Goal: Check status: Check status

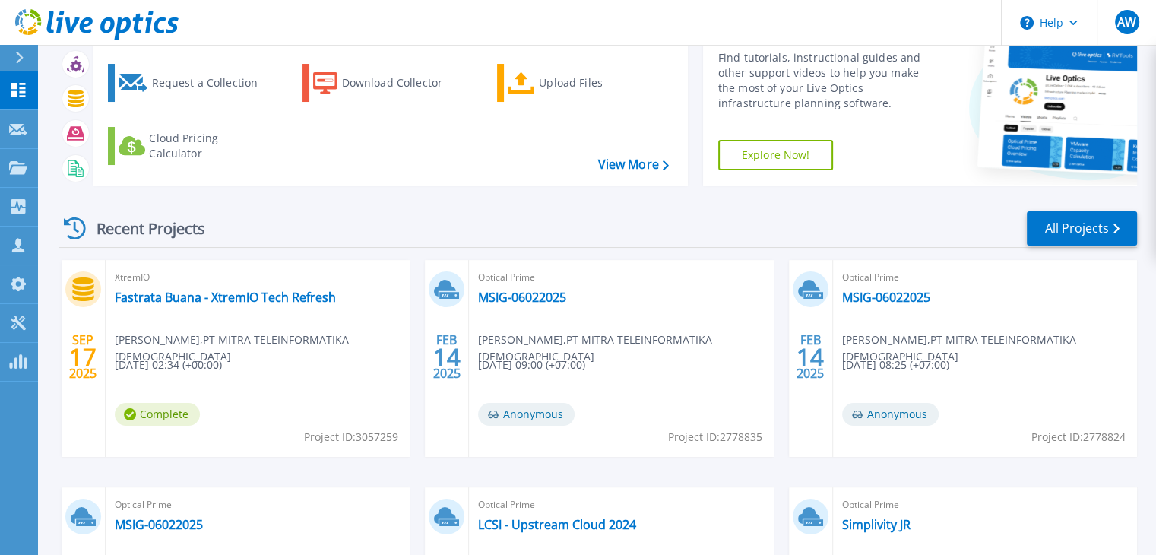
scroll to position [73, 0]
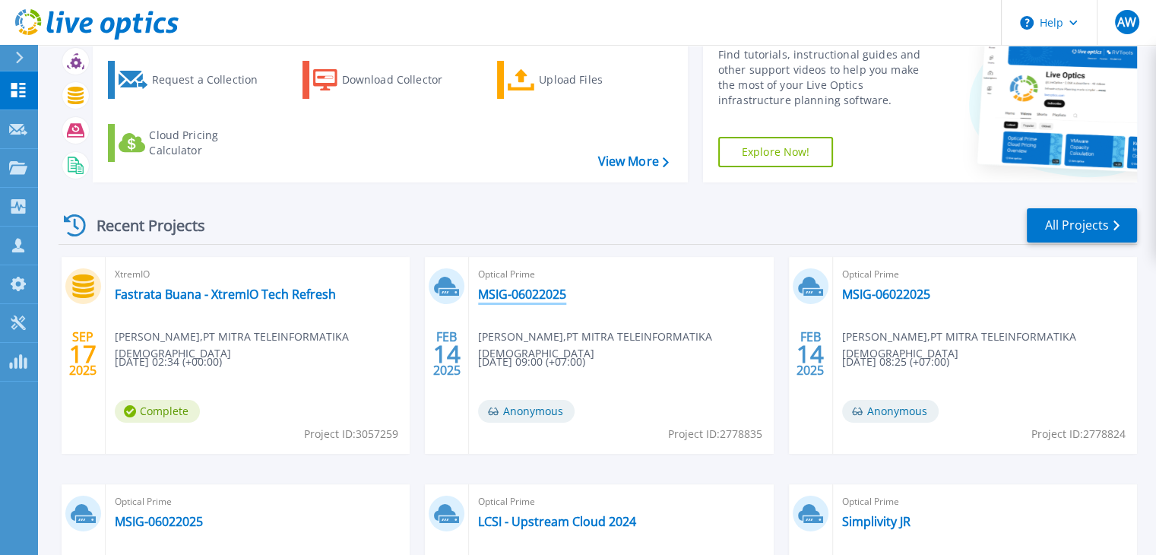
click at [531, 298] on link "MSIG-06022025" at bounding box center [522, 294] width 88 height 15
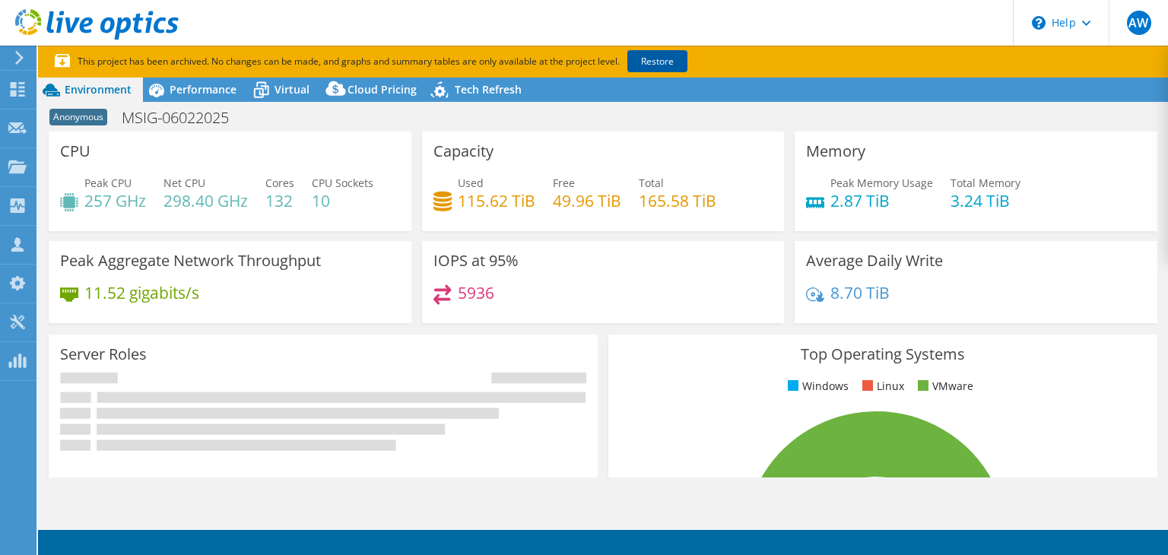
click at [665, 56] on link "Restore" at bounding box center [657, 61] width 60 height 22
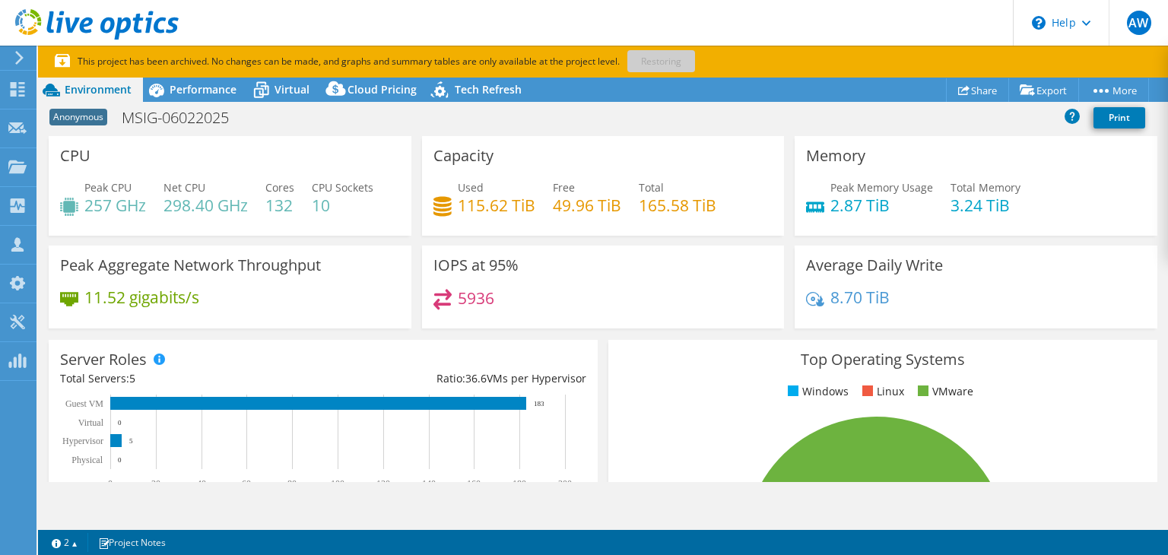
click at [332, 15] on header "AW Channel Partner Adhiwardhana Widjajanto adhiwardhana@mtp.co.id PT MITRA TELE…" at bounding box center [584, 23] width 1168 height 46
click at [222, 86] on span "Performance" at bounding box center [203, 89] width 67 height 14
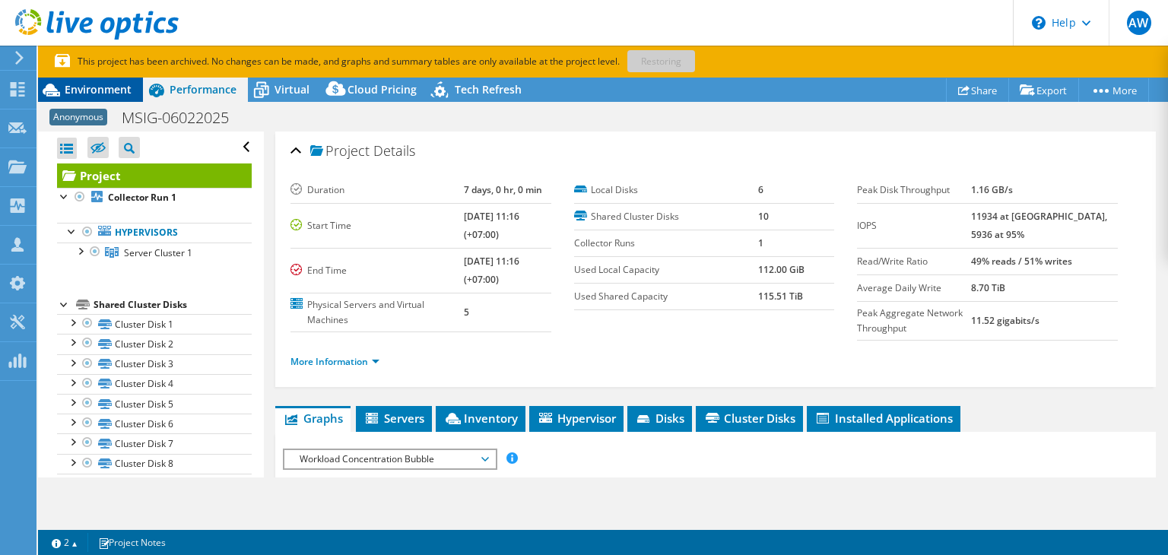
click at [107, 86] on span "Environment" at bounding box center [98, 89] width 67 height 14
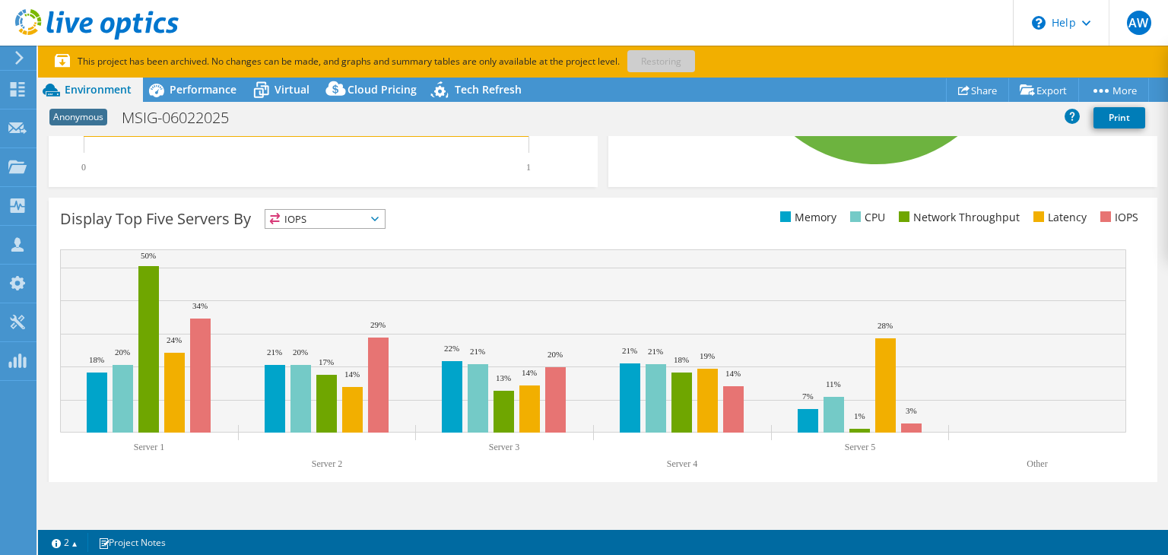
scroll to position [539, 0]
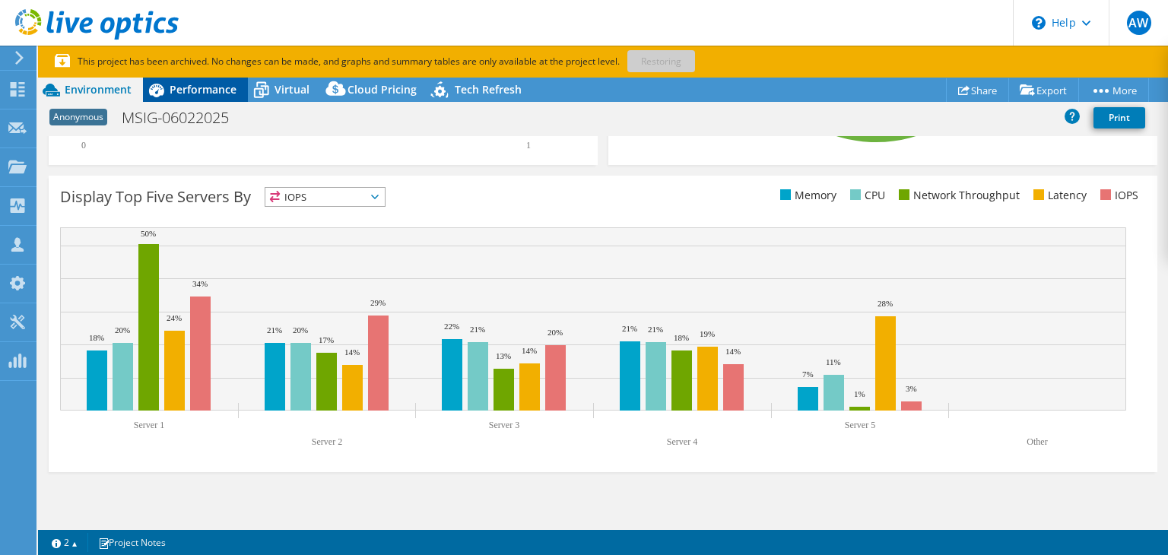
click at [207, 86] on span "Performance" at bounding box center [203, 89] width 67 height 14
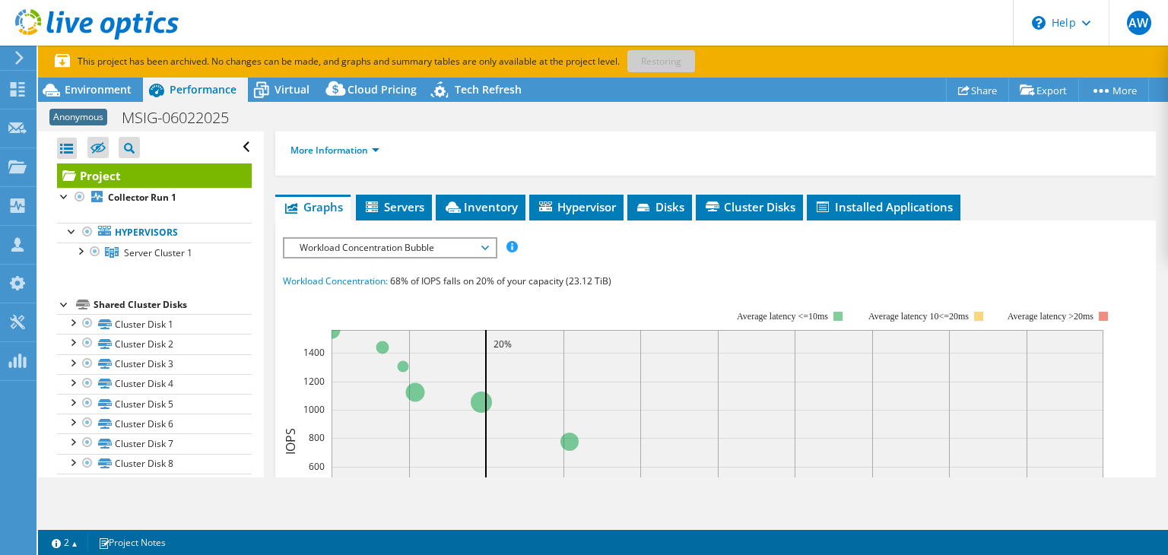
scroll to position [176, 0]
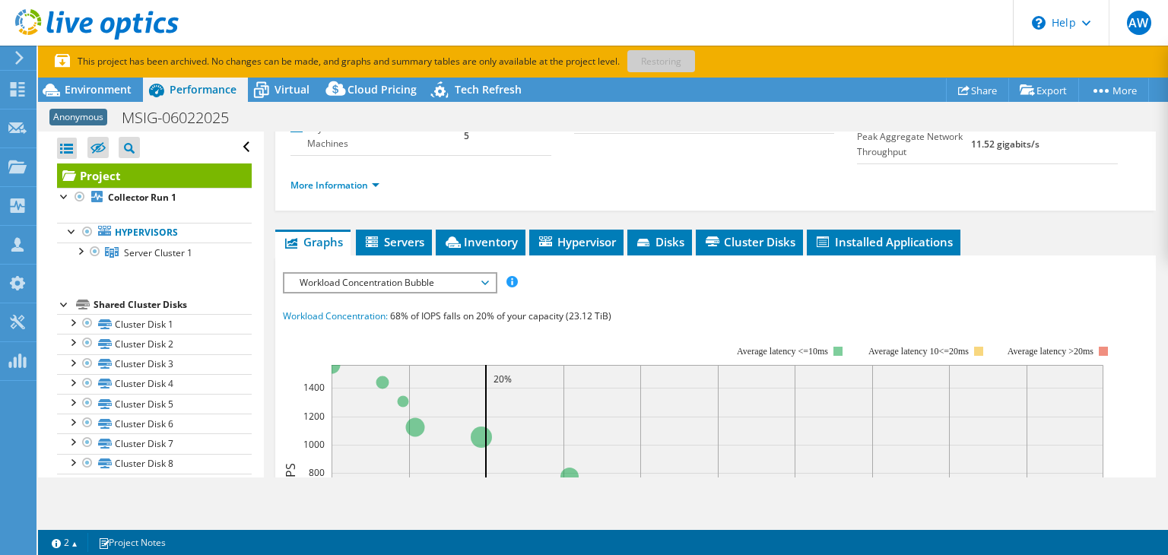
click at [490, 283] on span "Workload Concentration Bubble" at bounding box center [389, 283] width 211 height 18
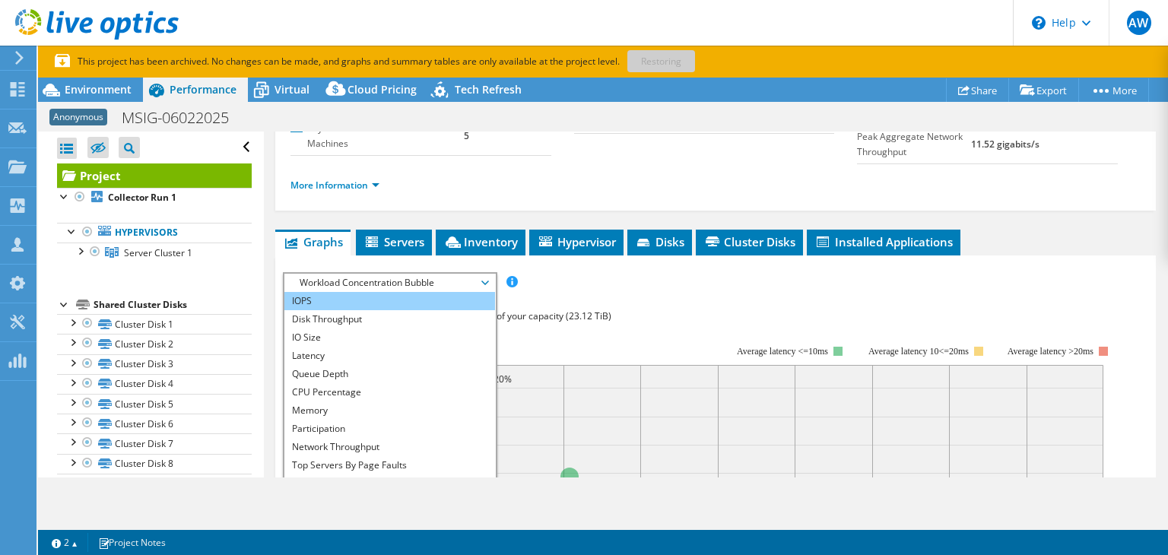
click at [426, 301] on li "IOPS" at bounding box center [389, 301] width 211 height 18
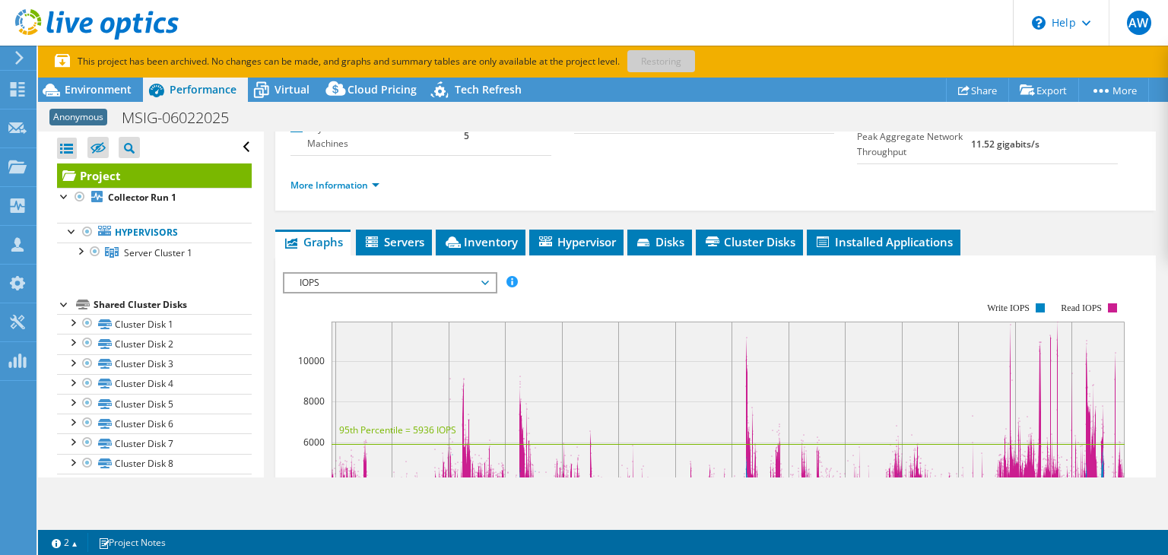
click at [1118, 189] on ul "More Information" at bounding box center [715, 183] width 850 height 21
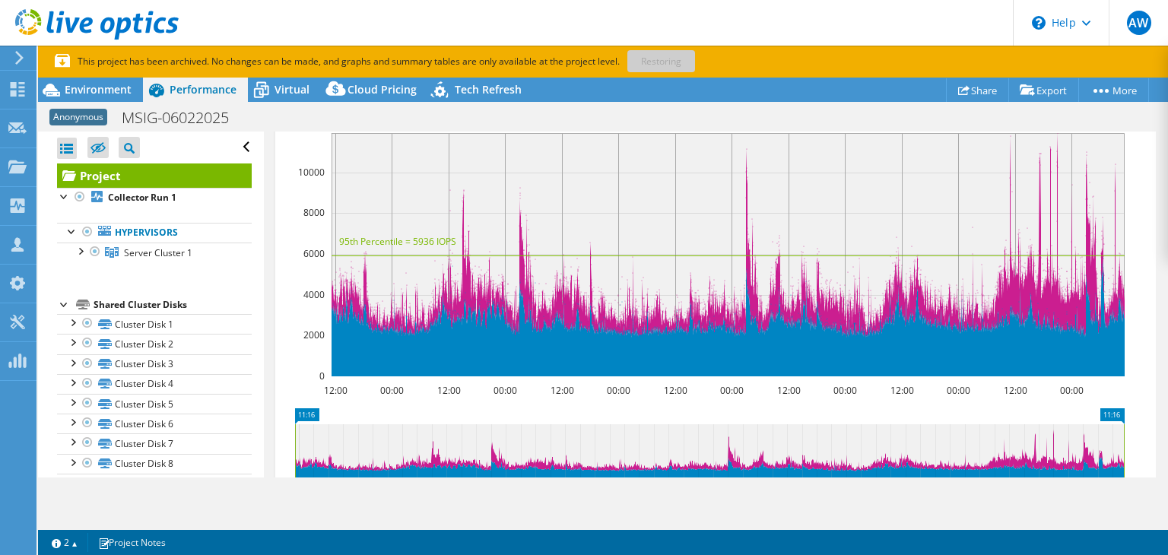
scroll to position [173, 0]
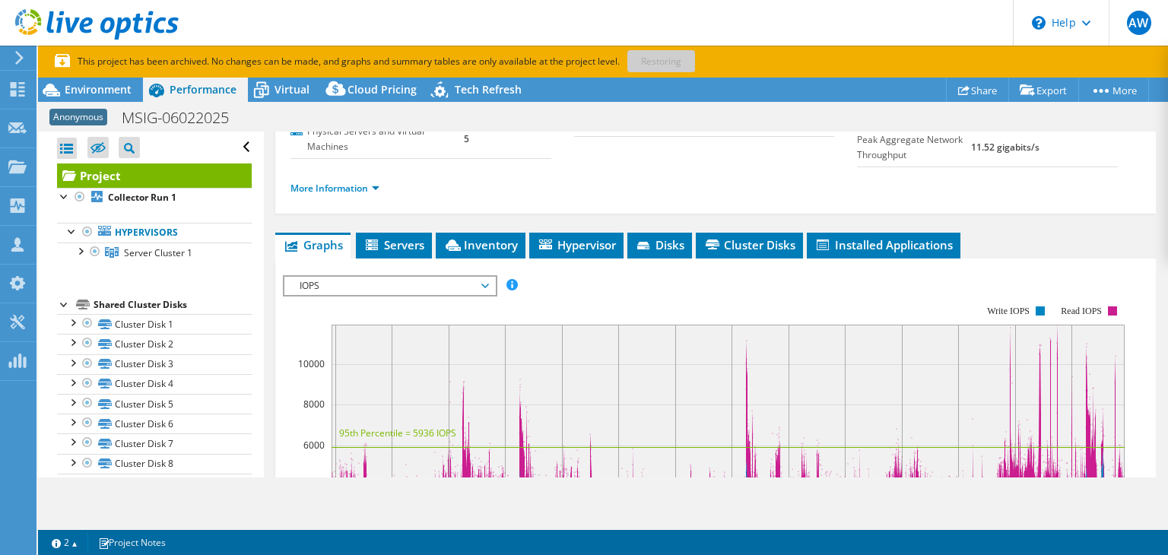
click at [483, 284] on span "IOPS" at bounding box center [389, 286] width 195 height 18
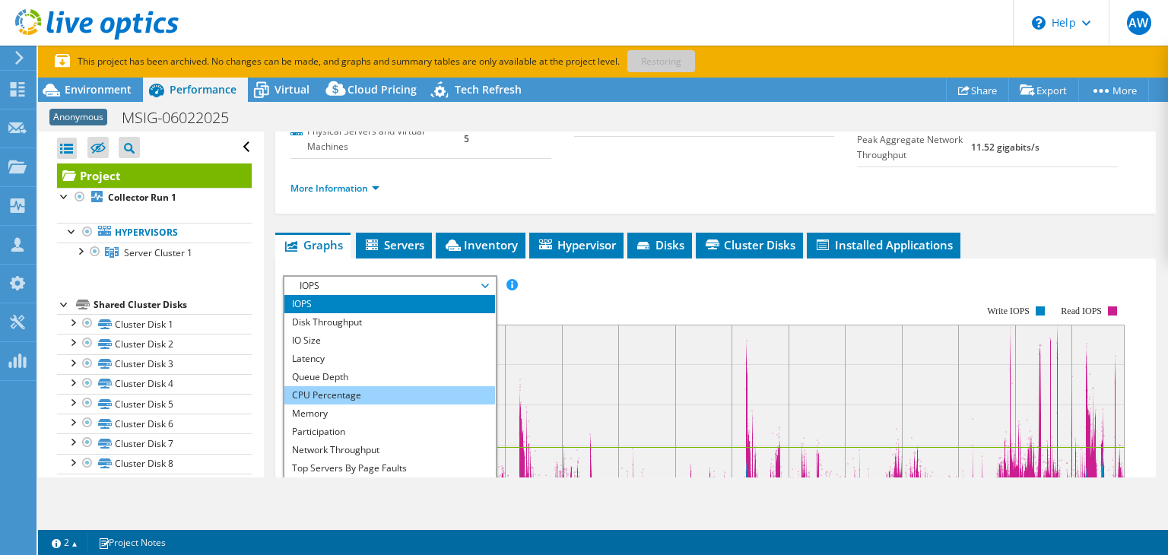
click at [438, 390] on li "CPU Percentage" at bounding box center [389, 395] width 211 height 18
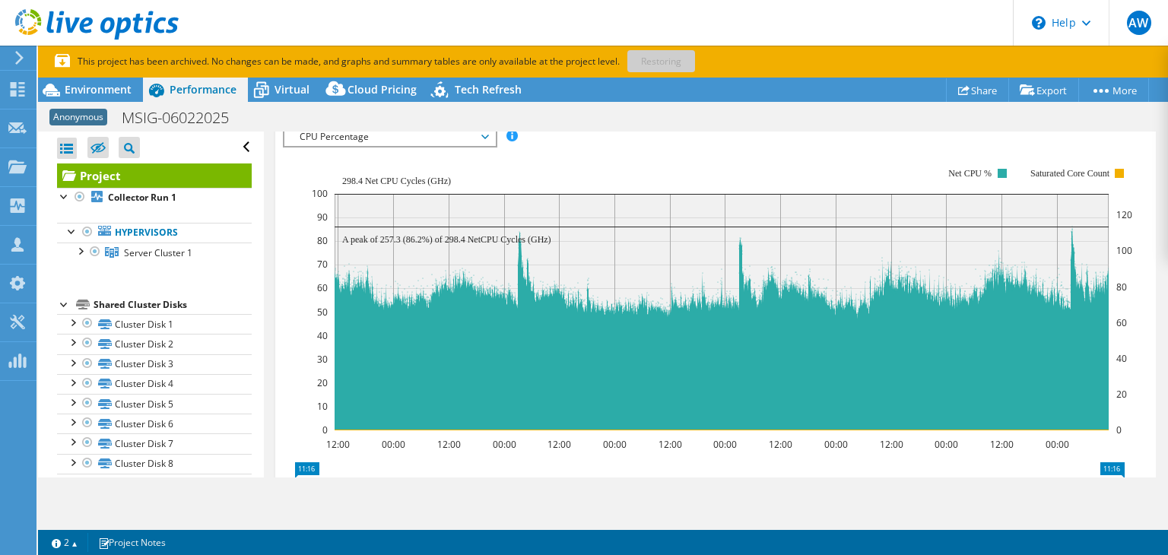
scroll to position [322, 0]
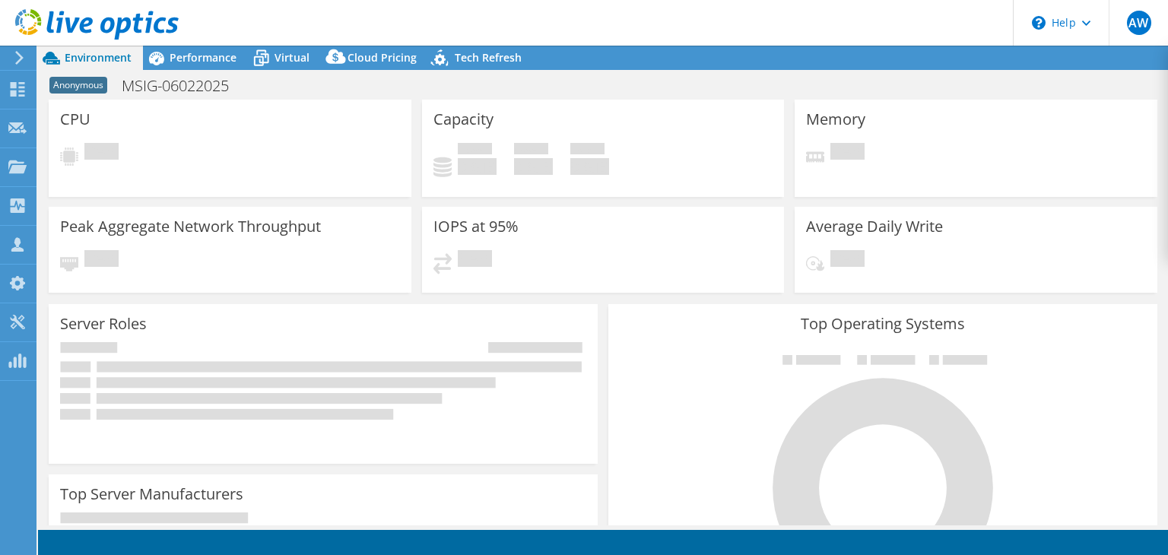
select select "USD"
